Goal: Transaction & Acquisition: Purchase product/service

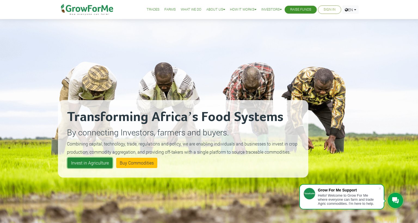
click at [88, 162] on link "Invest in Agriculture" at bounding box center [90, 163] width 45 height 10
click at [101, 164] on link "Invest in Agriculture" at bounding box center [90, 163] width 45 height 10
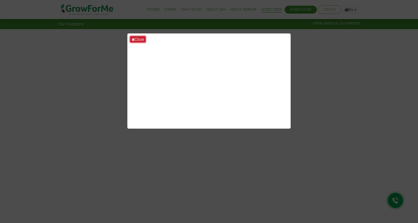
click at [132, 36] on button "Close" at bounding box center [138, 39] width 16 height 6
